Goal: Transaction & Acquisition: Book appointment/travel/reservation

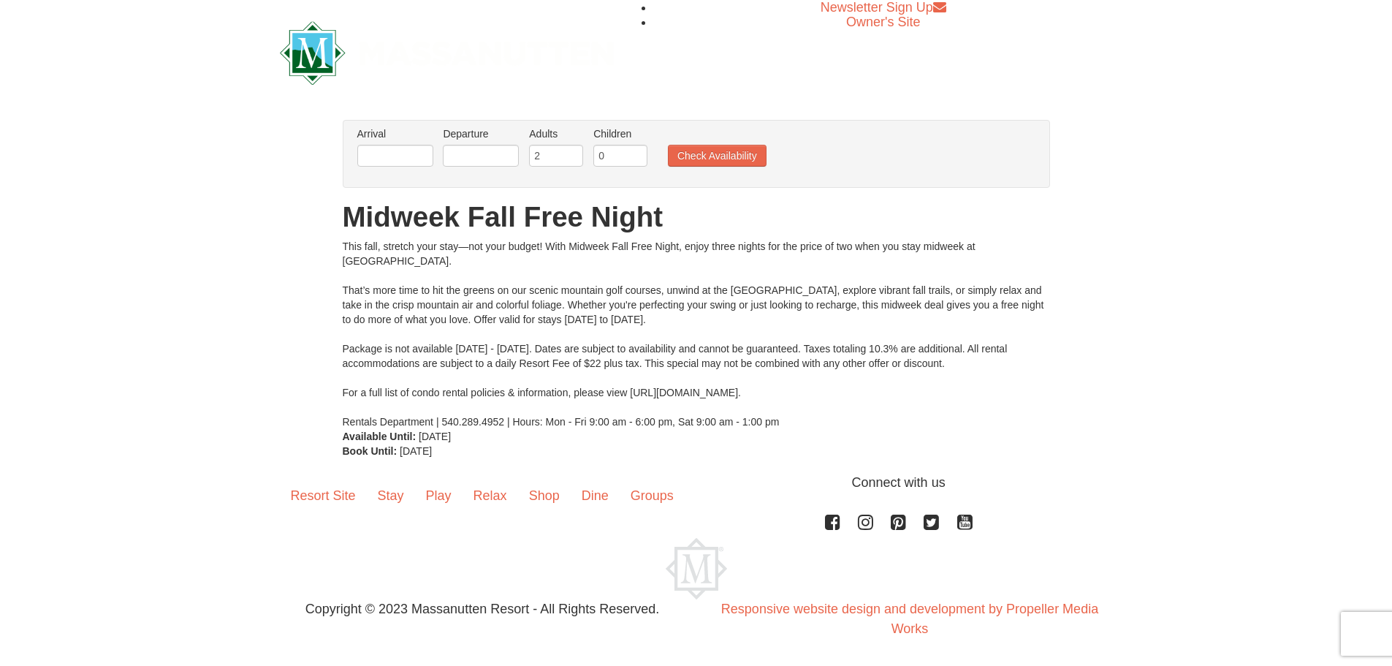
drag, startPoint x: 684, startPoint y: 394, endPoint x: 737, endPoint y: 394, distance: 52.6
click at [737, 394] on div "This fall, stretch your stay—not your budget! With Midweek Fall Free Night, enj…" at bounding box center [696, 334] width 707 height 190
copy div "massresort"
click at [482, 492] on link "Relax" at bounding box center [491, 495] width 56 height 45
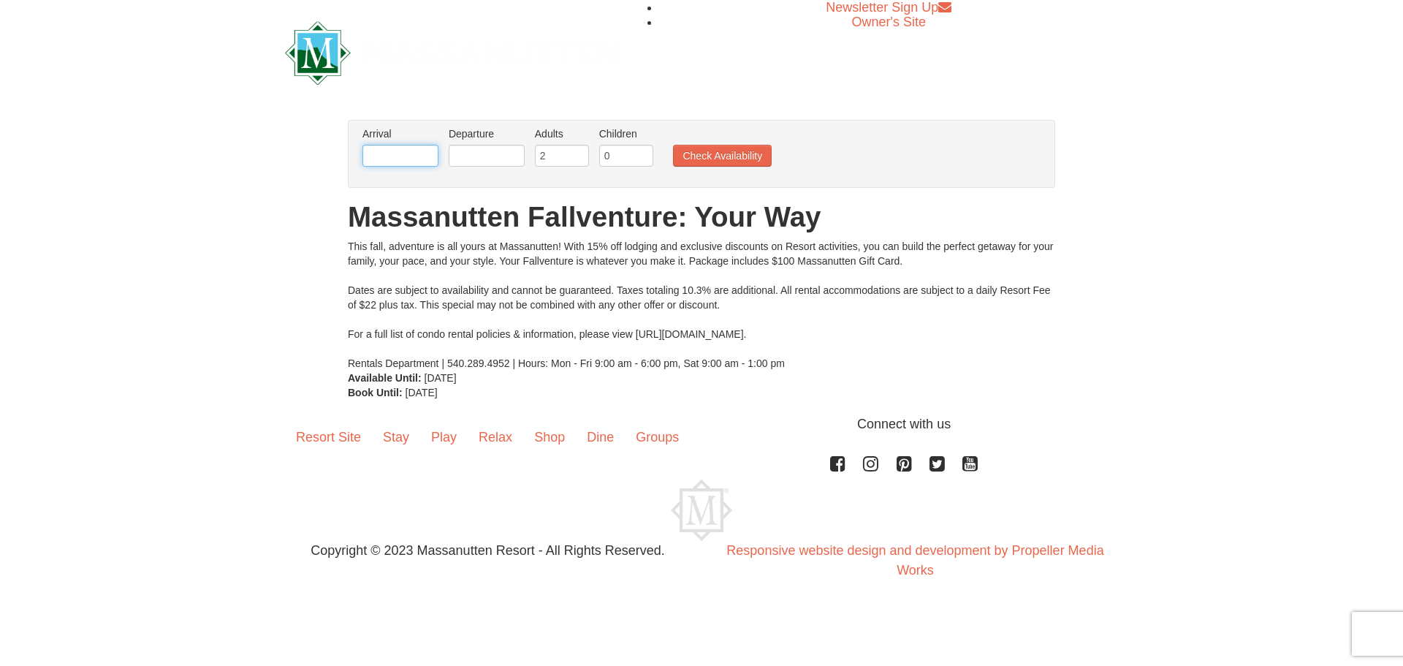
click at [419, 161] on input "text" at bounding box center [400, 156] width 76 height 22
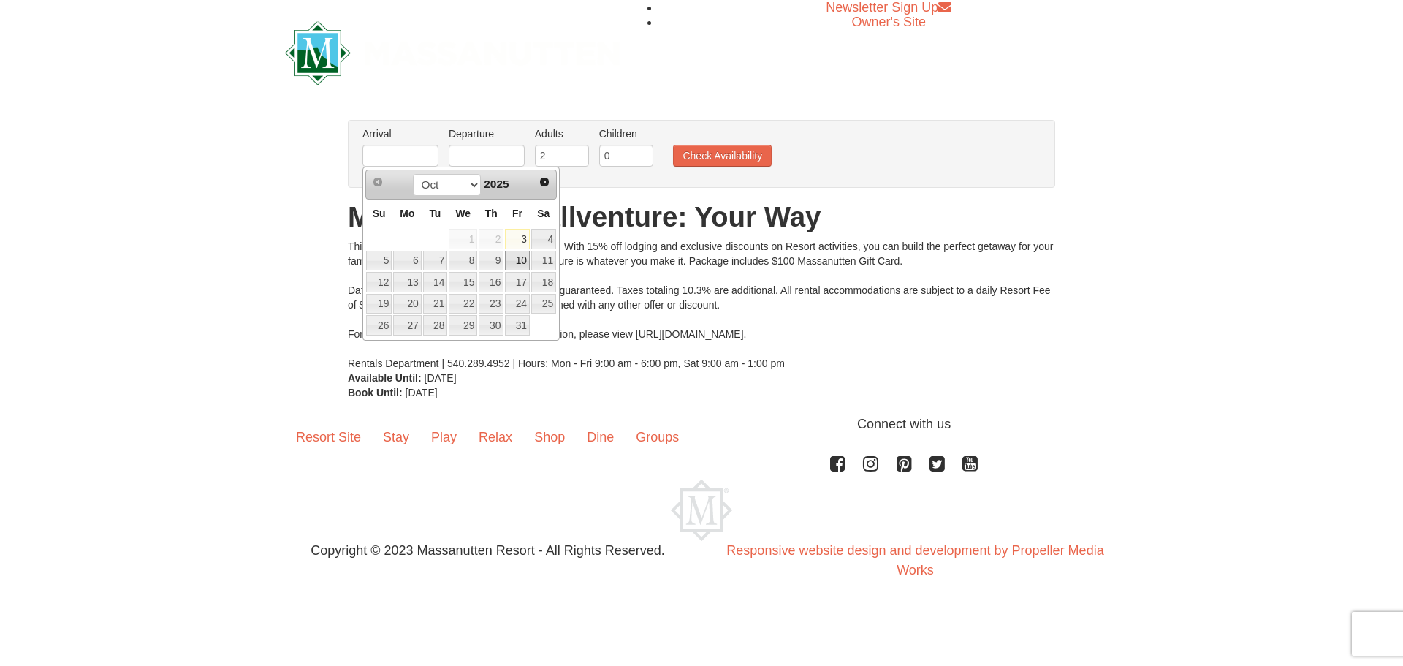
click at [522, 259] on link "10" at bounding box center [517, 261] width 25 height 20
type input "[DATE]"
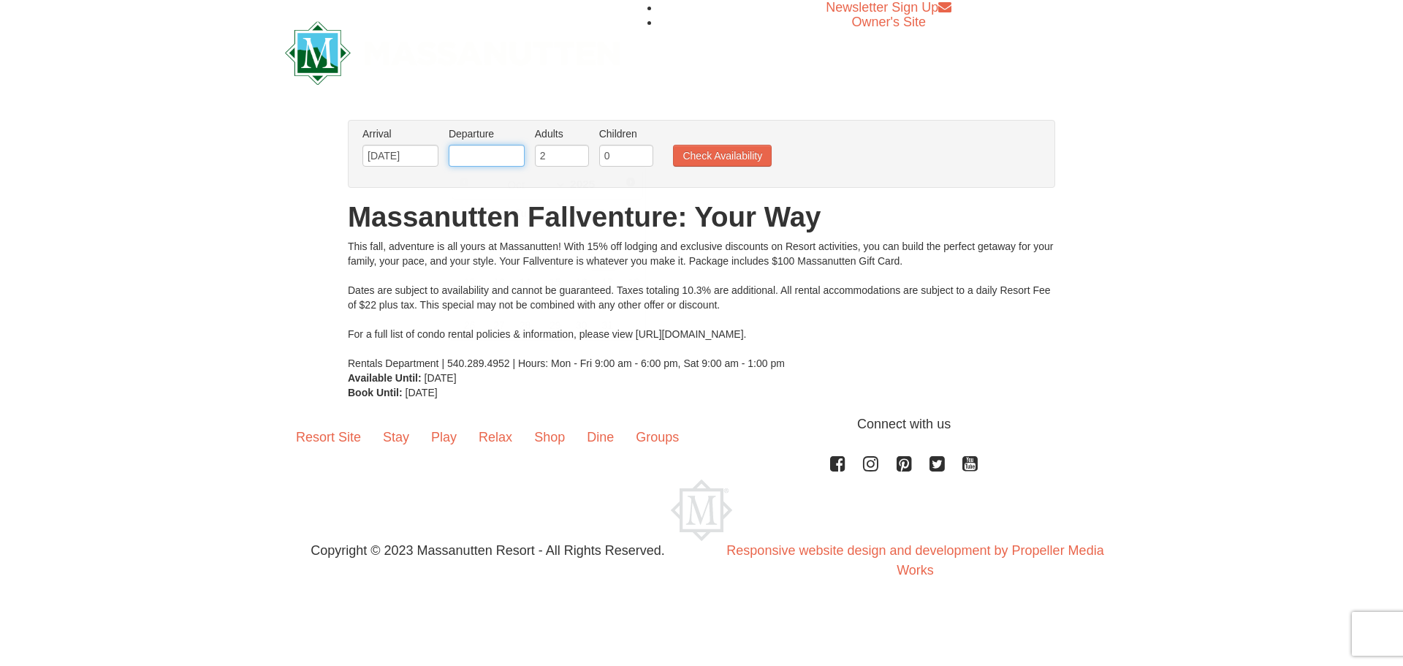
click at [500, 153] on input "text" at bounding box center [487, 156] width 76 height 22
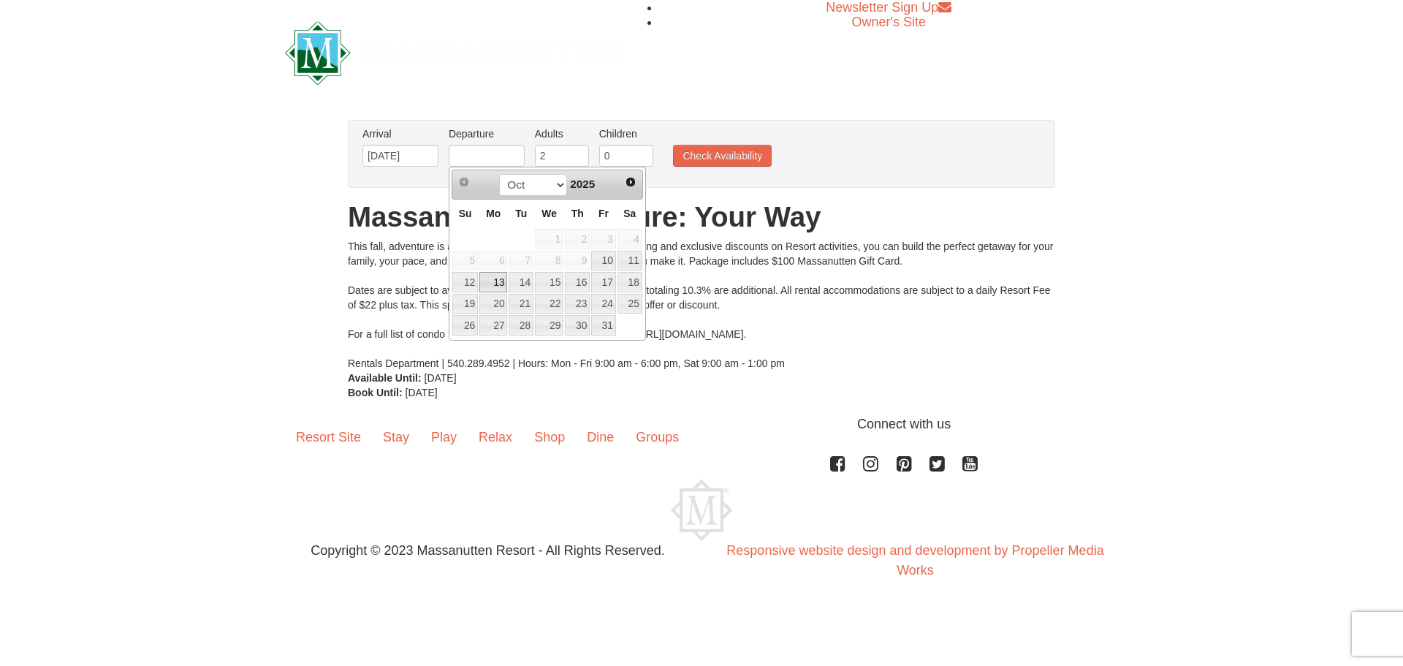
click at [491, 282] on link "13" at bounding box center [493, 282] width 28 height 20
type input "[DATE]"
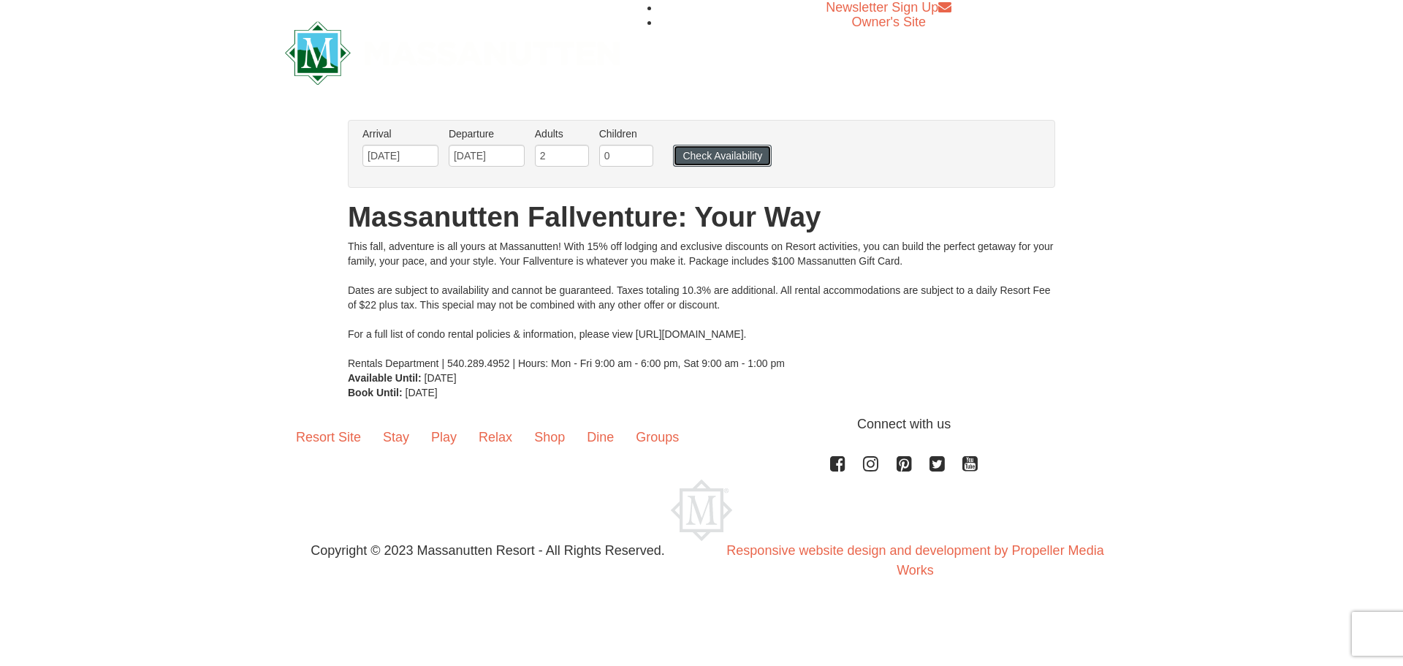
click at [718, 157] on button "Check Availability" at bounding box center [722, 156] width 99 height 22
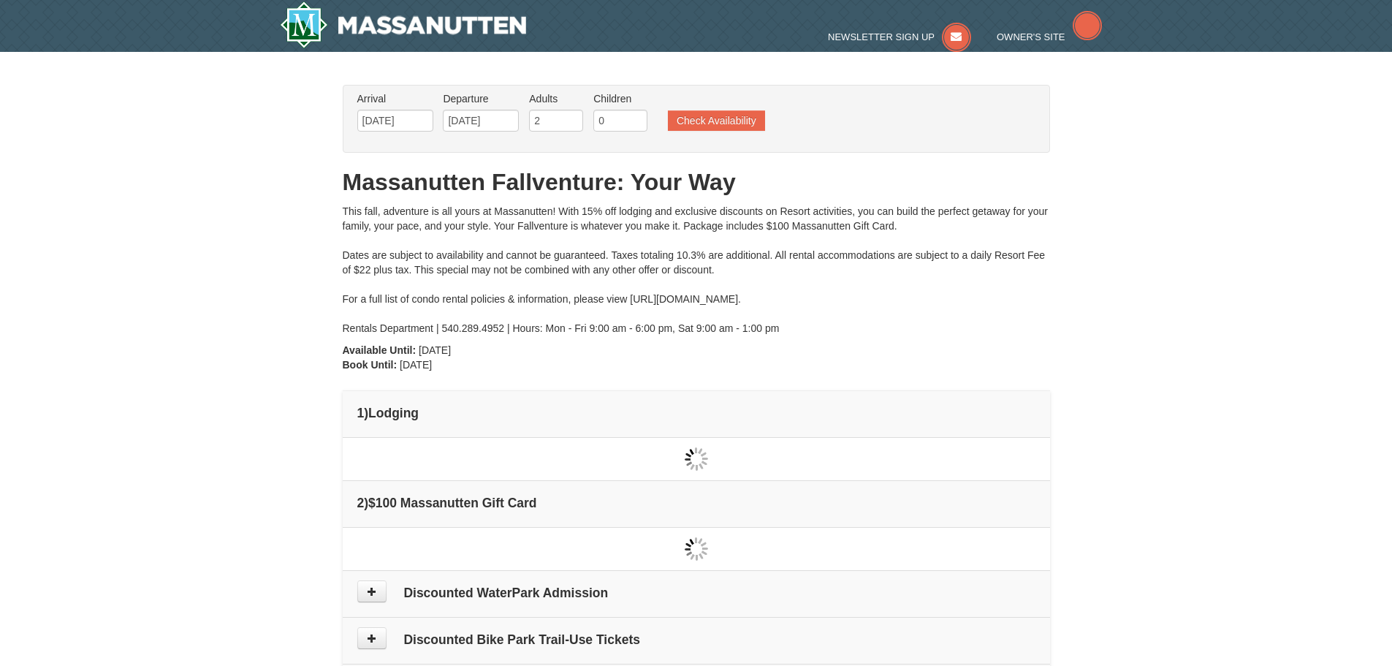
type input "[DATE]"
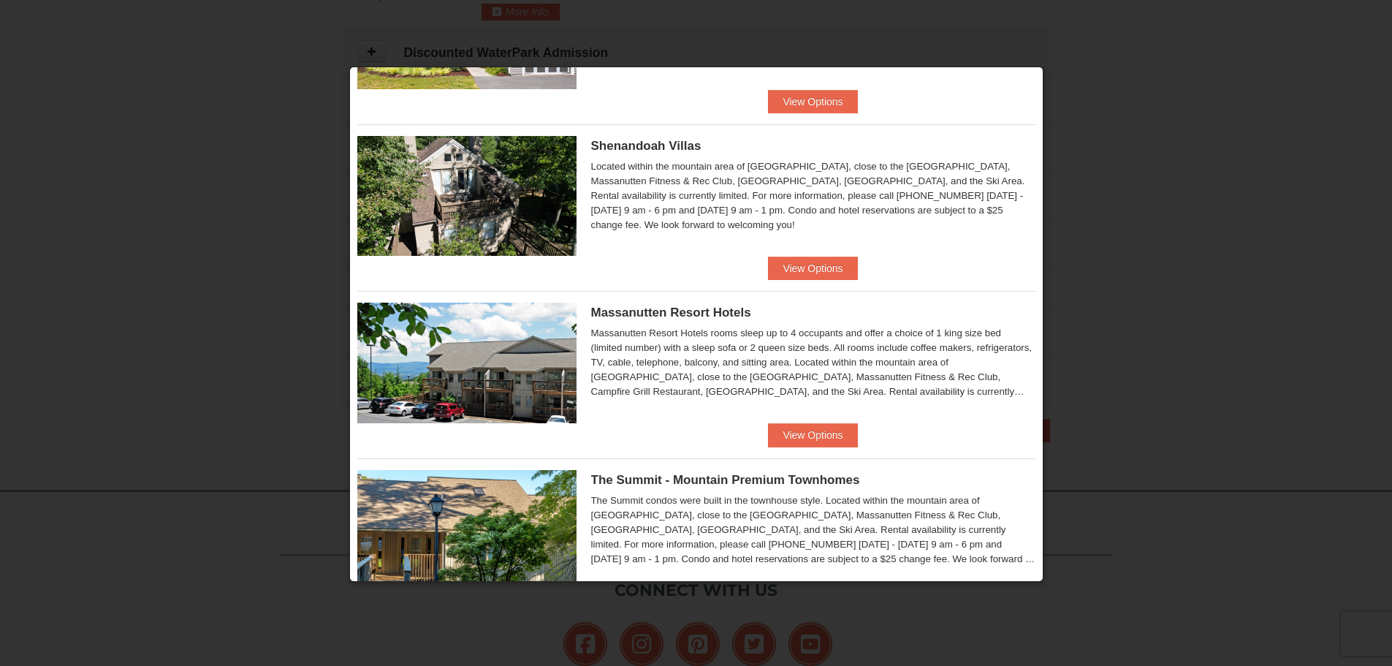
scroll to position [365, 0]
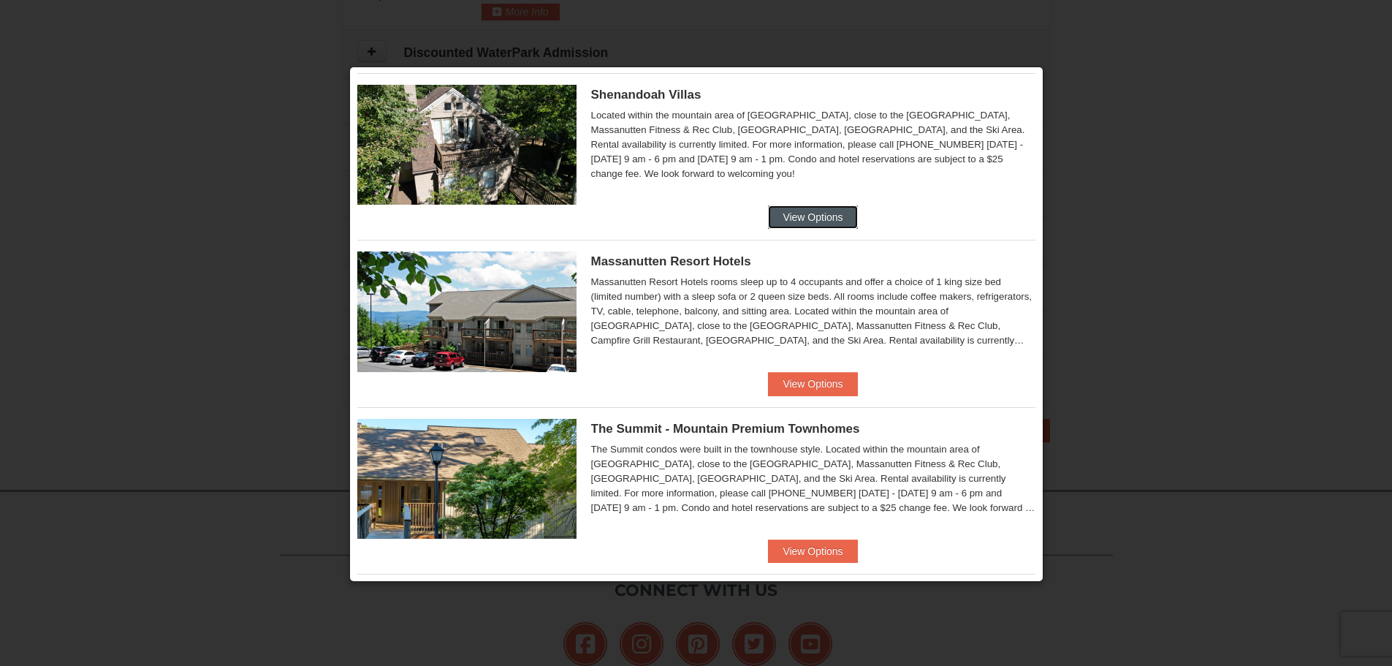
click at [804, 212] on button "View Options" at bounding box center [812, 216] width 89 height 23
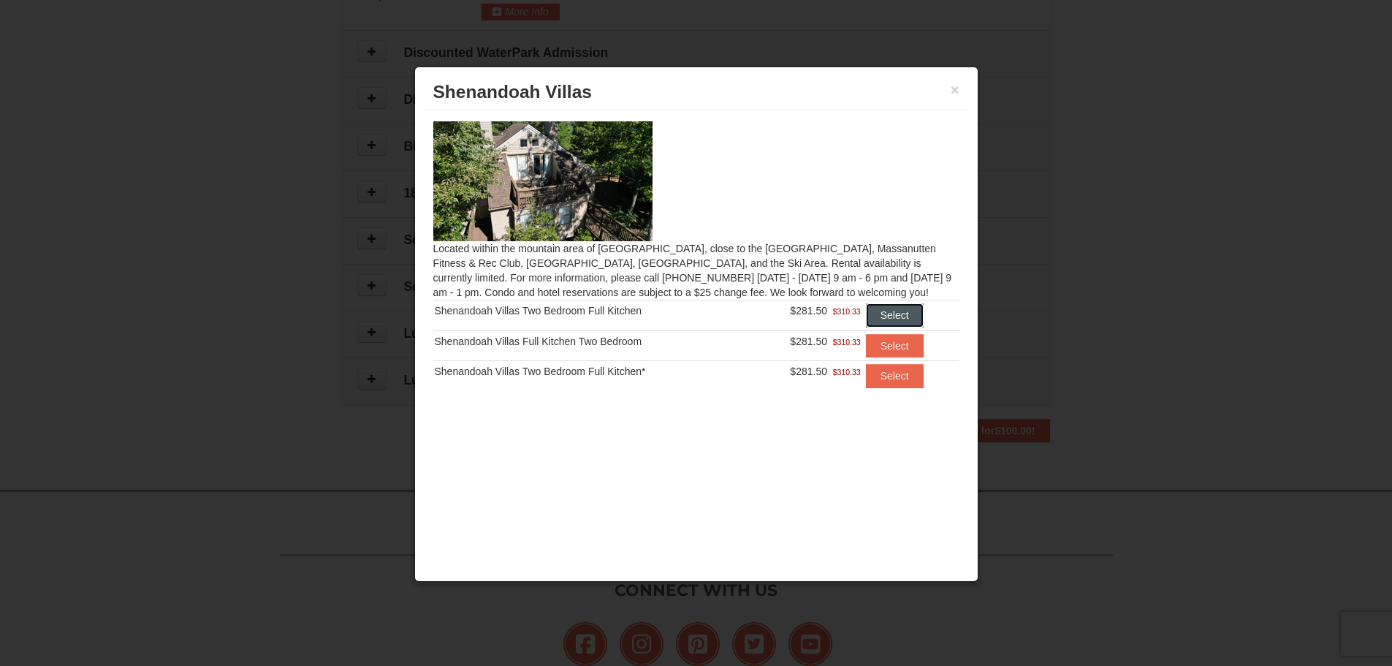
click at [897, 311] on button "Select" at bounding box center [895, 314] width 58 height 23
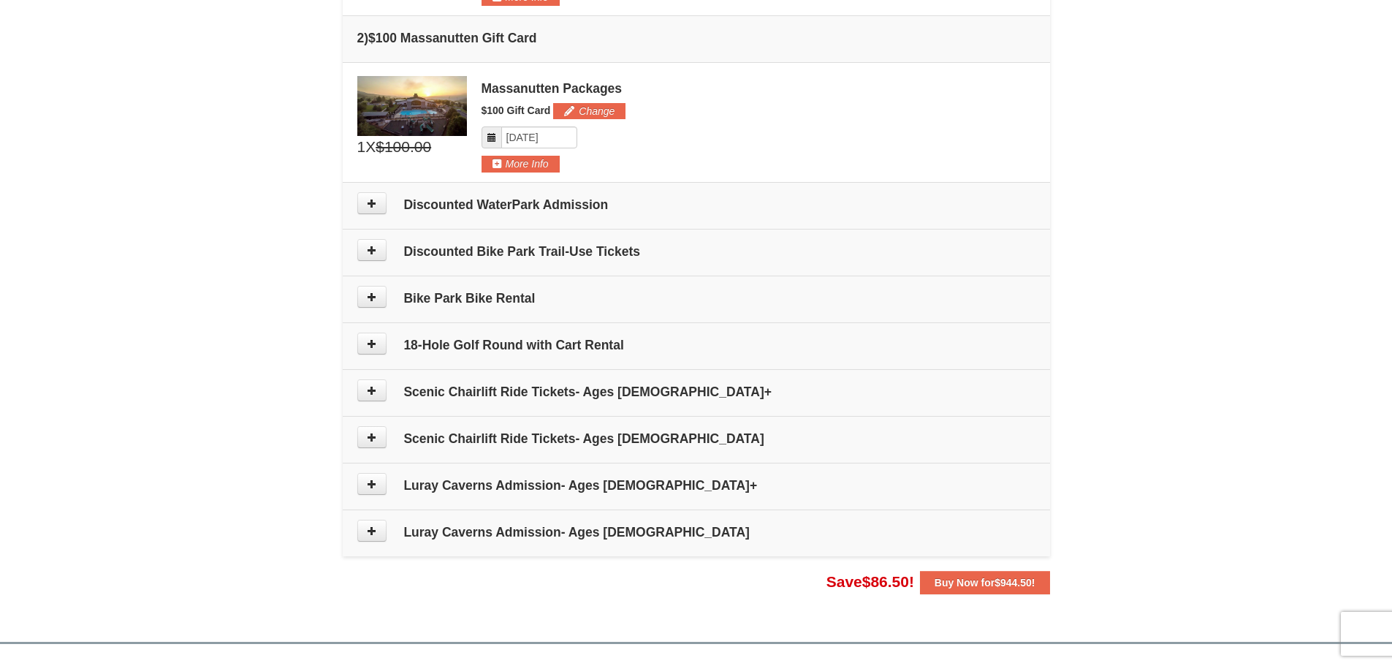
scroll to position [583, 0]
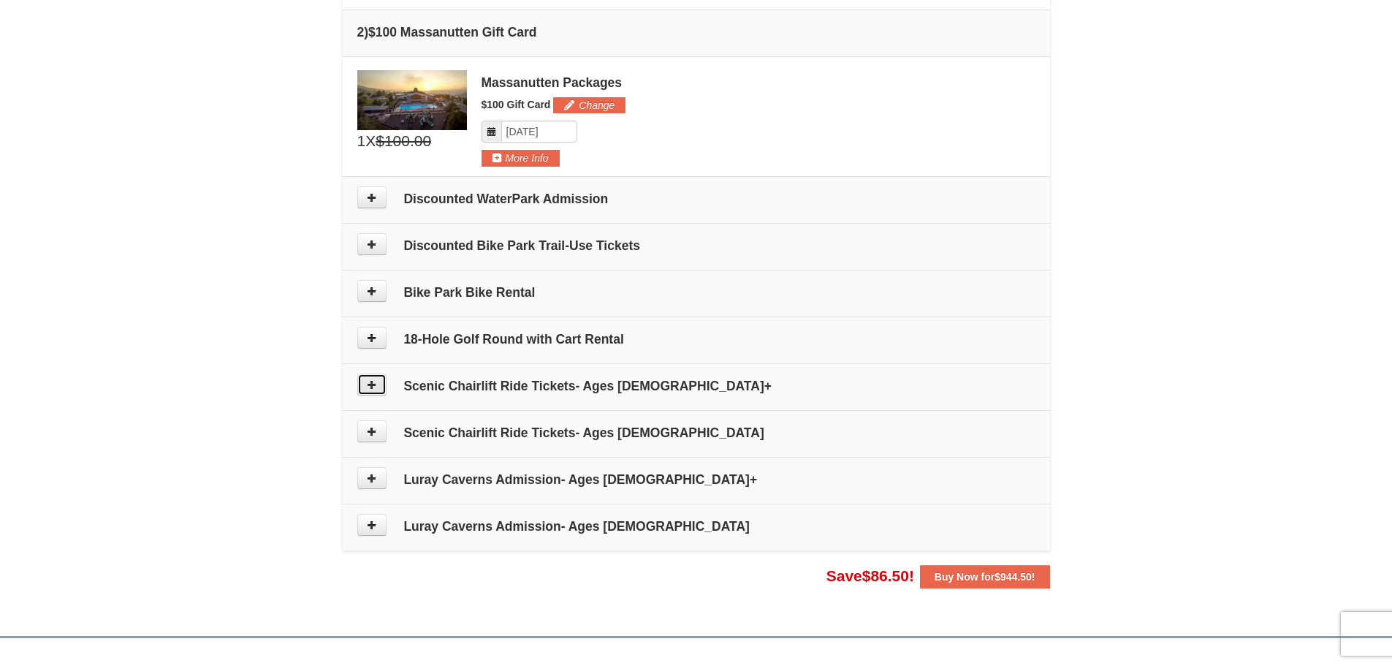
click at [371, 387] on icon at bounding box center [372, 384] width 10 height 10
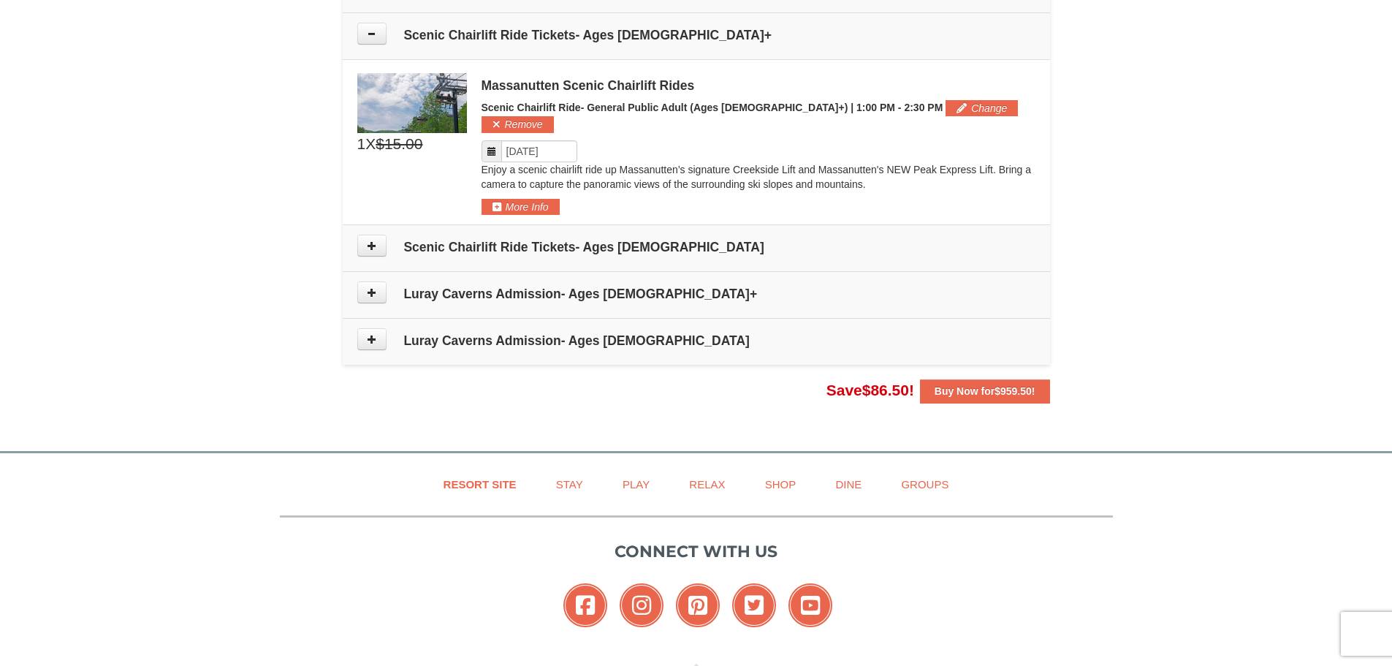
scroll to position [946, 0]
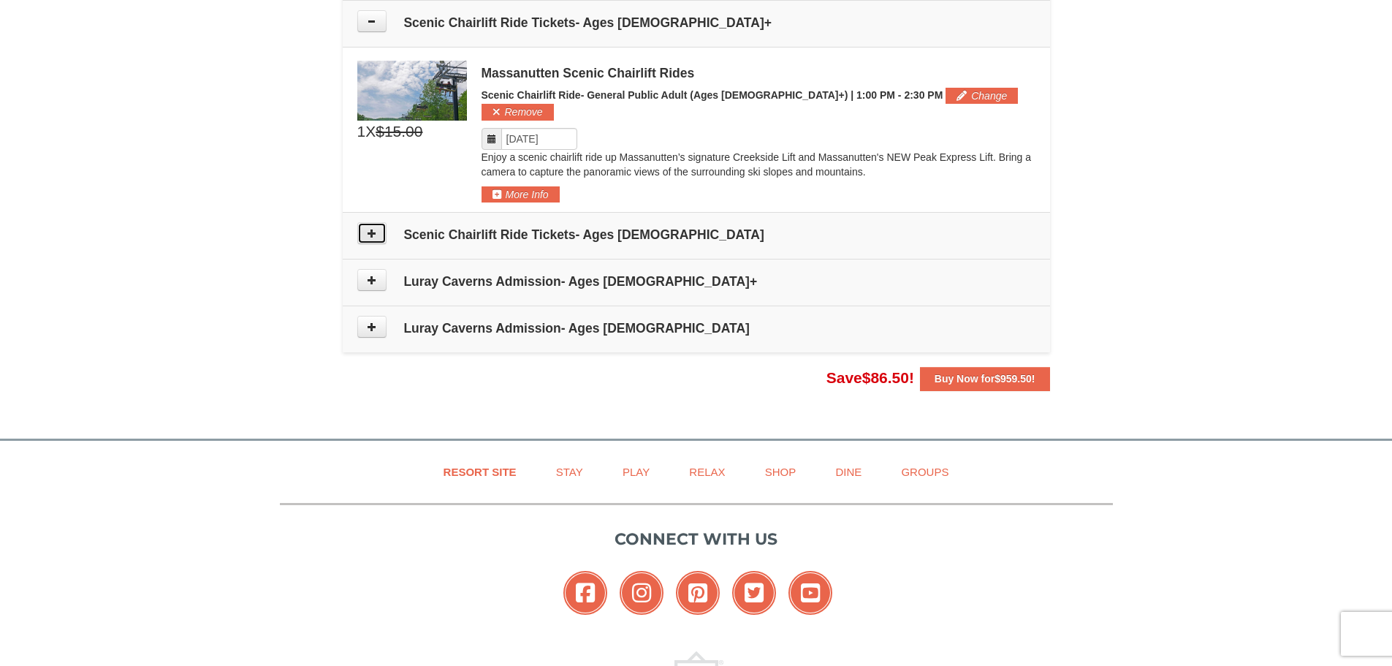
click at [371, 228] on icon at bounding box center [372, 233] width 10 height 10
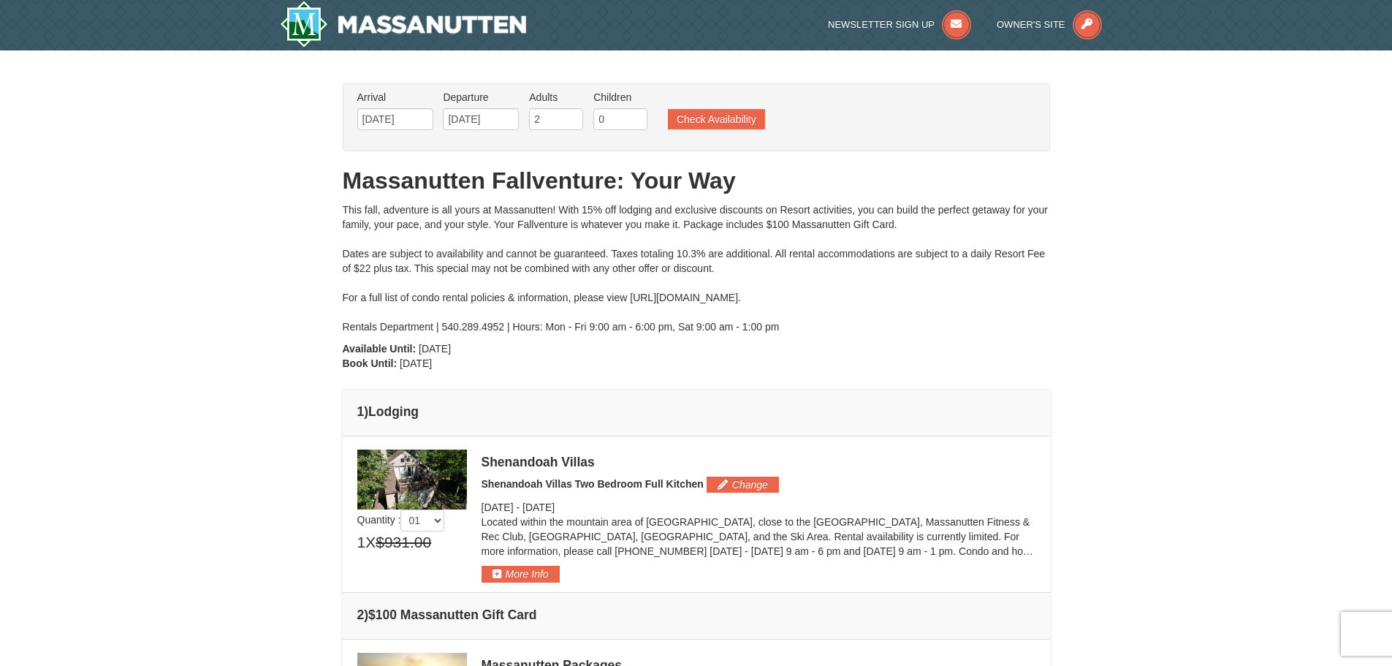
scroll to position [0, 0]
